Goal: Task Accomplishment & Management: Use online tool/utility

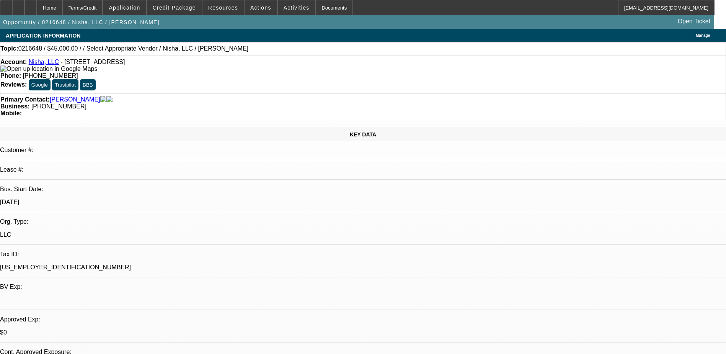
select select "0"
select select "2"
select select "0.1"
select select "0"
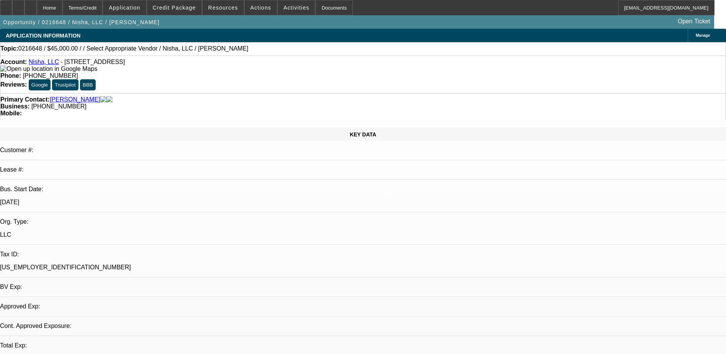
select select "2"
select select "0.1"
